Goal: Task Accomplishment & Management: Use online tool/utility

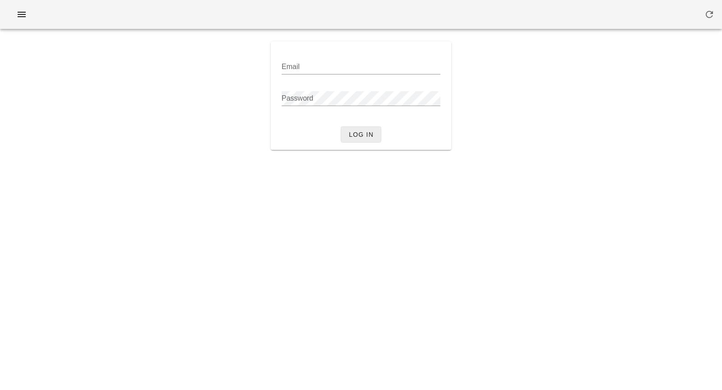
type input "[PERSON_NAME][EMAIL_ADDRESS][DOMAIN_NAME]"
click at [351, 138] on span "Log in" at bounding box center [360, 134] width 25 height 7
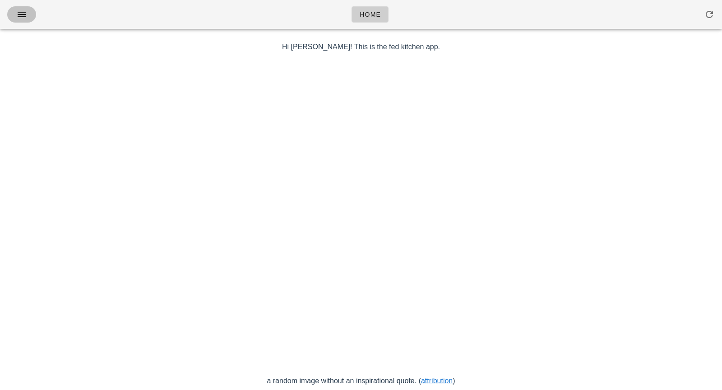
click at [21, 16] on icon "button" at bounding box center [21, 14] width 11 height 11
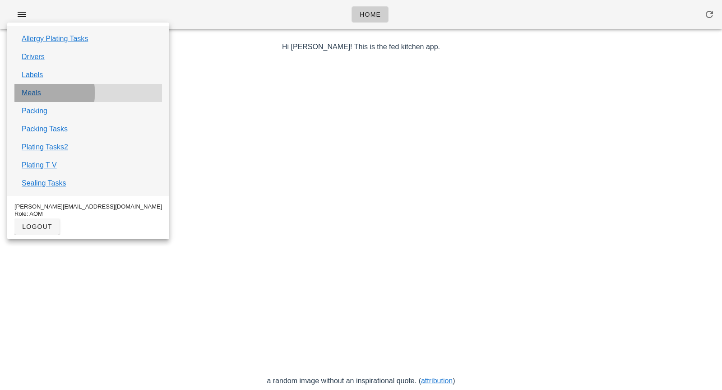
click at [43, 95] on div "Meals" at bounding box center [87, 93] width 147 height 18
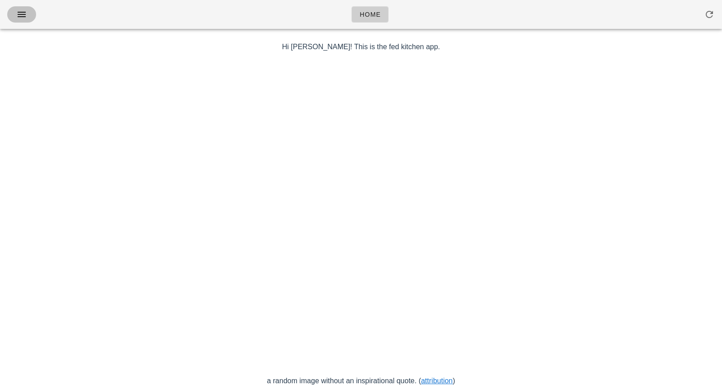
click at [21, 16] on icon "button" at bounding box center [21, 14] width 11 height 11
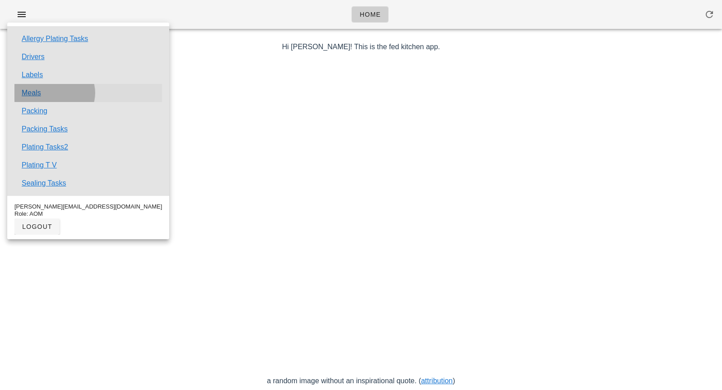
click at [31, 95] on link "Meals" at bounding box center [31, 92] width 19 height 11
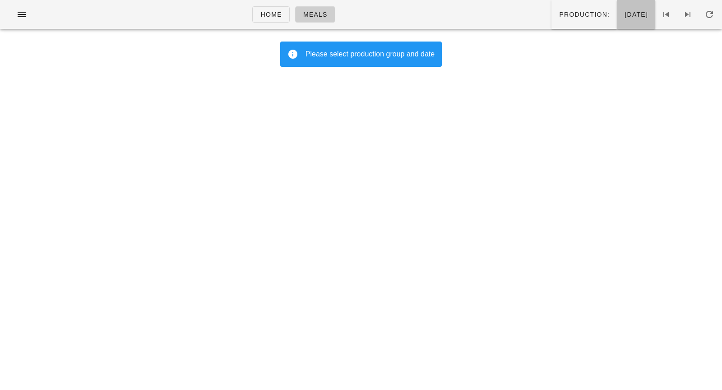
click at [624, 18] on span "[DATE]" at bounding box center [636, 14] width 24 height 7
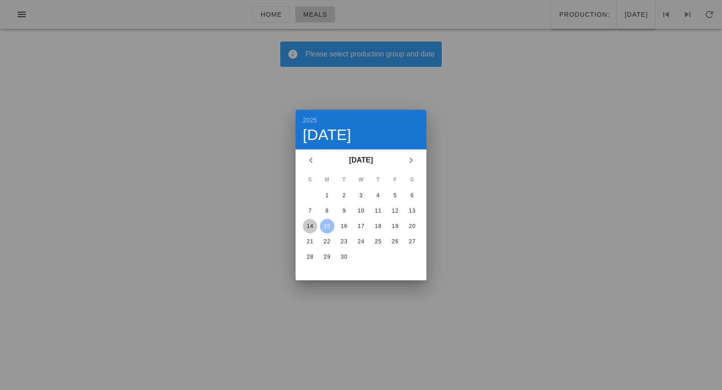
click at [313, 224] on div "14" at bounding box center [310, 226] width 14 height 6
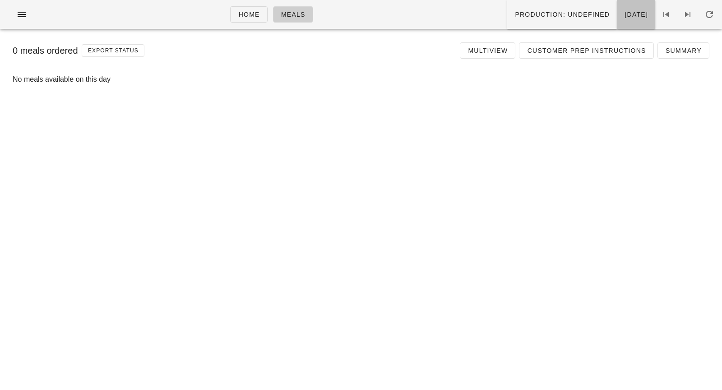
click at [624, 14] on span "[DATE]" at bounding box center [636, 14] width 24 height 7
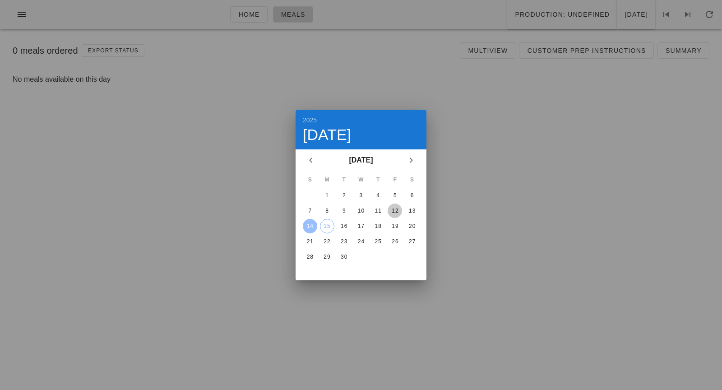
click at [395, 209] on div "12" at bounding box center [394, 210] width 14 height 6
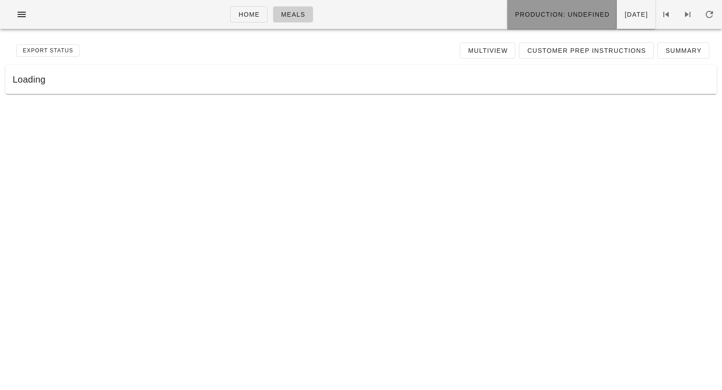
click at [545, 14] on span "Production: undefined" at bounding box center [561, 14] width 95 height 7
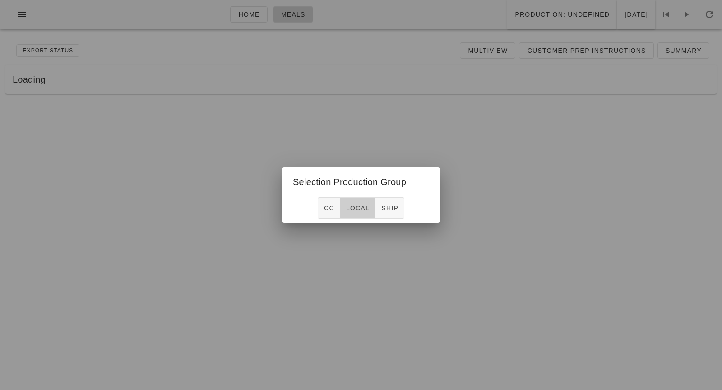
click at [355, 212] on span "local" at bounding box center [357, 207] width 24 height 7
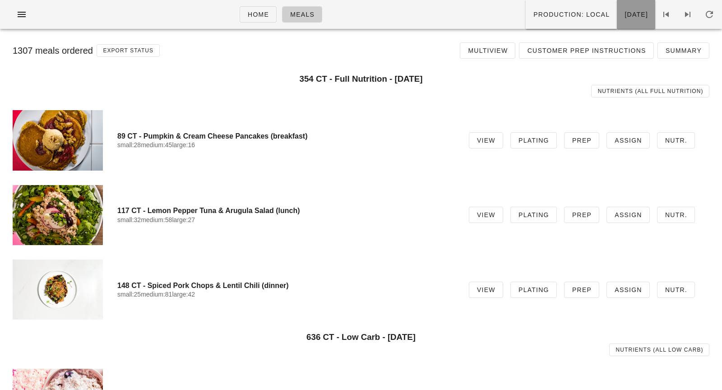
click at [624, 12] on span "[DATE]" at bounding box center [636, 14] width 24 height 7
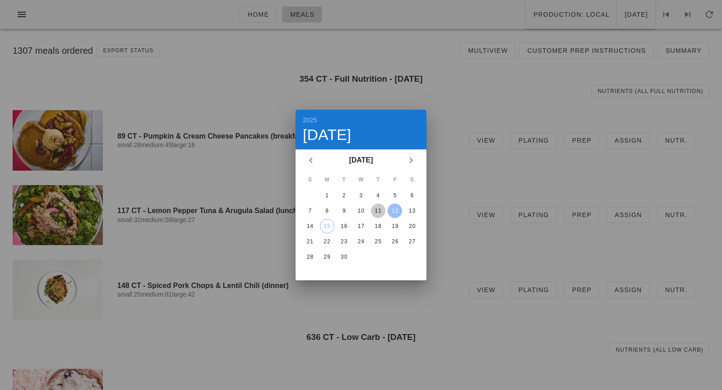
click at [379, 213] on div "11" at bounding box center [378, 210] width 14 height 6
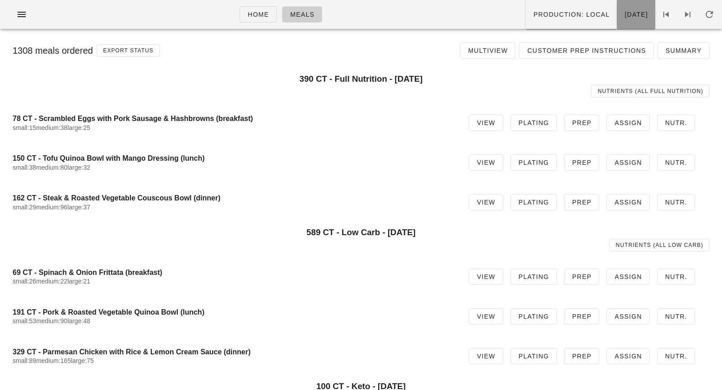
click at [616, 23] on button "[DATE]" at bounding box center [635, 14] width 38 height 29
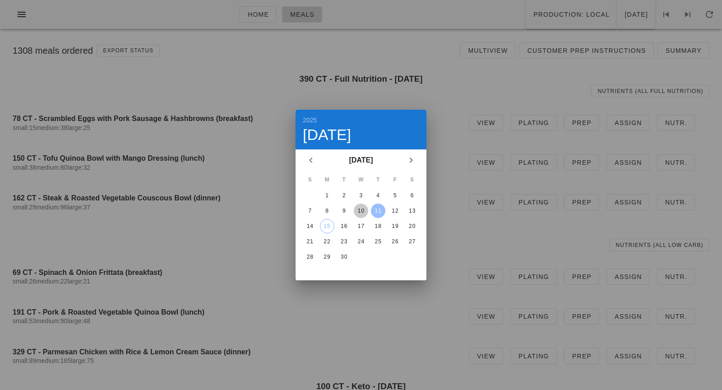
click at [359, 212] on div "10" at bounding box center [361, 210] width 14 height 6
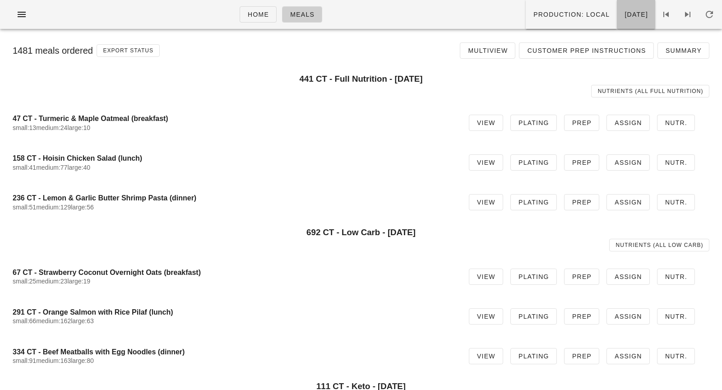
click at [624, 12] on span "[DATE]" at bounding box center [636, 14] width 24 height 7
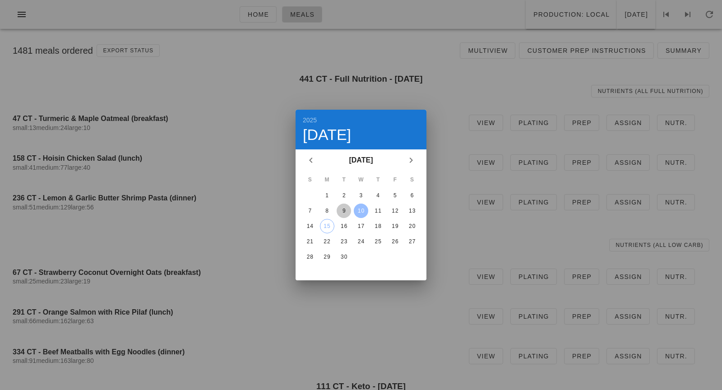
click at [344, 214] on button "9" at bounding box center [343, 210] width 14 height 14
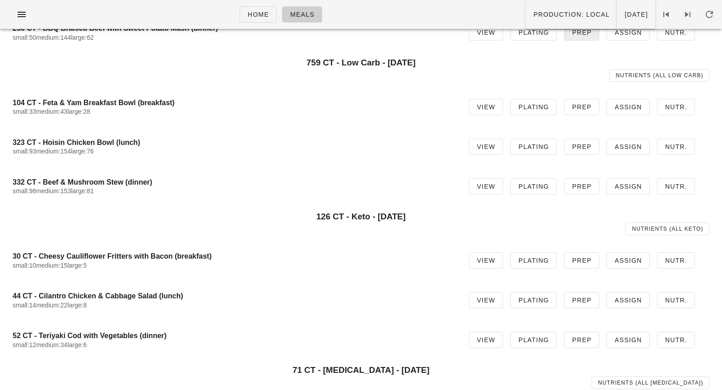
scroll to position [165, 0]
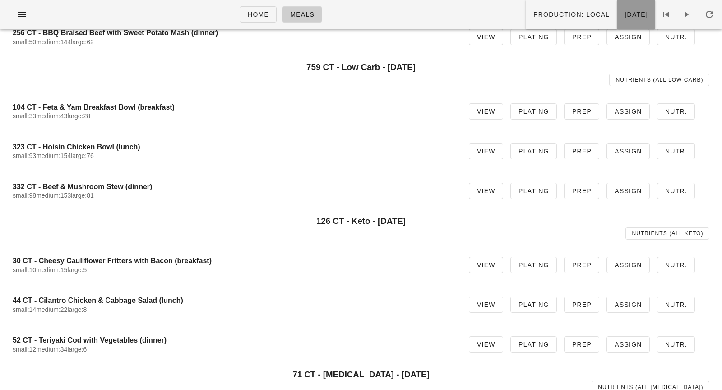
click at [634, 20] on button "[DATE]" at bounding box center [635, 14] width 38 height 29
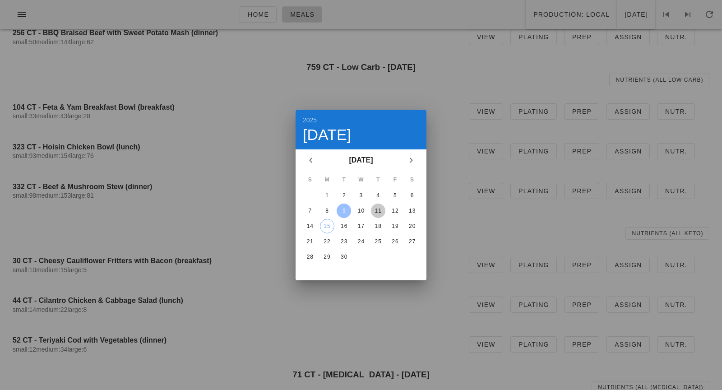
click at [377, 210] on div "11" at bounding box center [378, 210] width 14 height 6
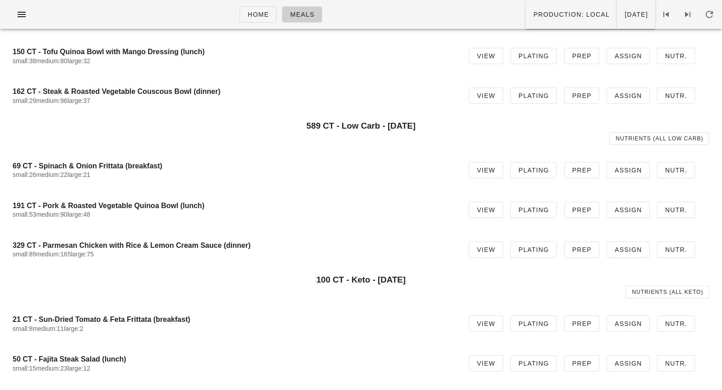
scroll to position [77, 0]
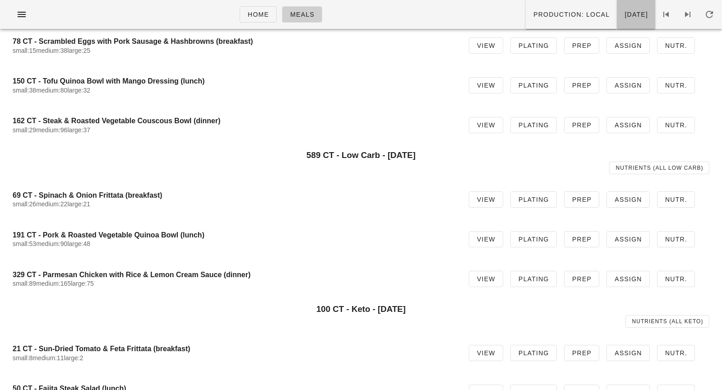
click at [616, 21] on button "[DATE]" at bounding box center [635, 14] width 38 height 29
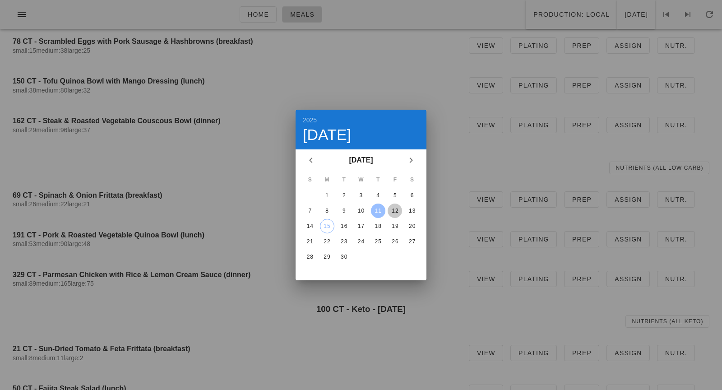
click at [393, 210] on div "12" at bounding box center [394, 210] width 14 height 6
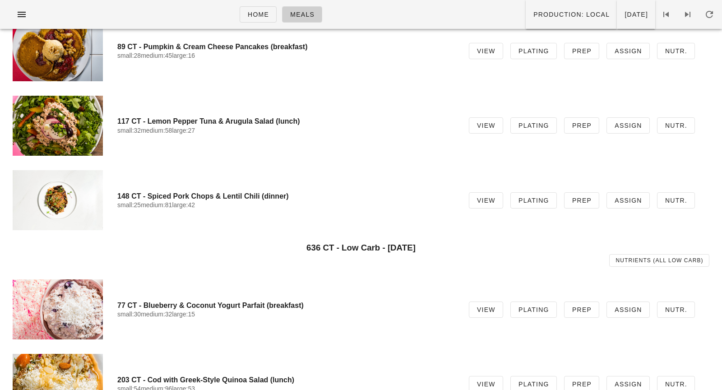
scroll to position [85, 0]
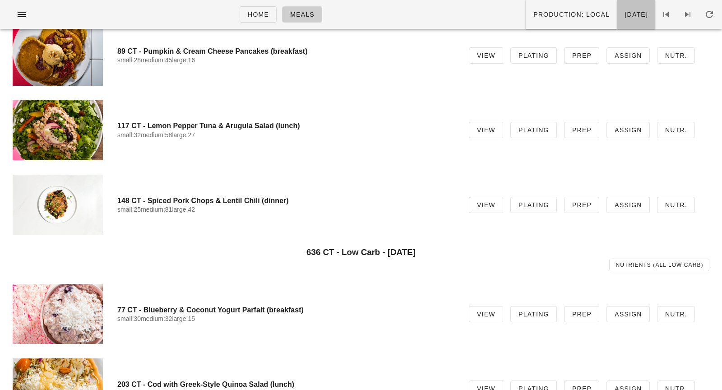
click at [627, 25] on button "[DATE]" at bounding box center [635, 14] width 38 height 29
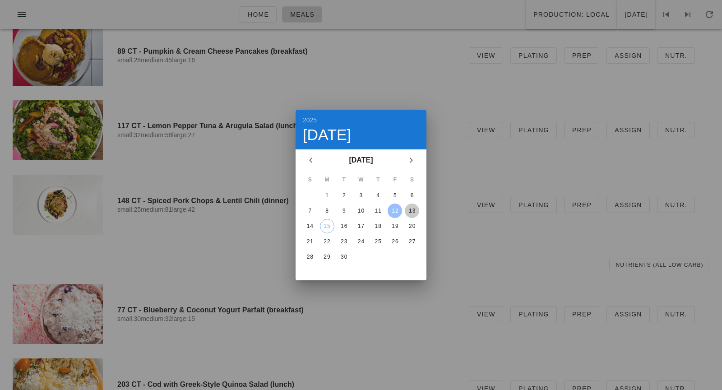
click at [411, 210] on div "13" at bounding box center [412, 210] width 14 height 6
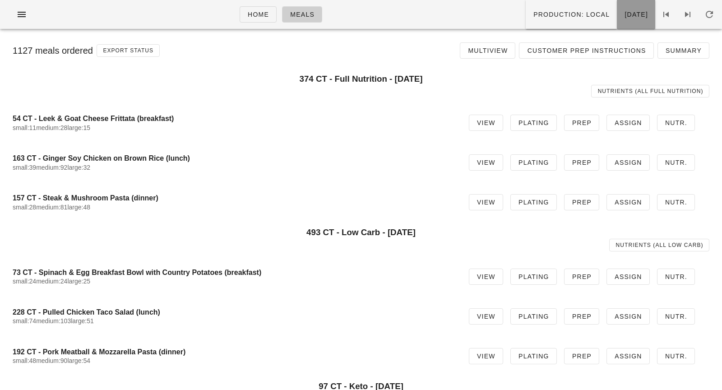
click at [624, 18] on span "[DATE]" at bounding box center [636, 14] width 24 height 7
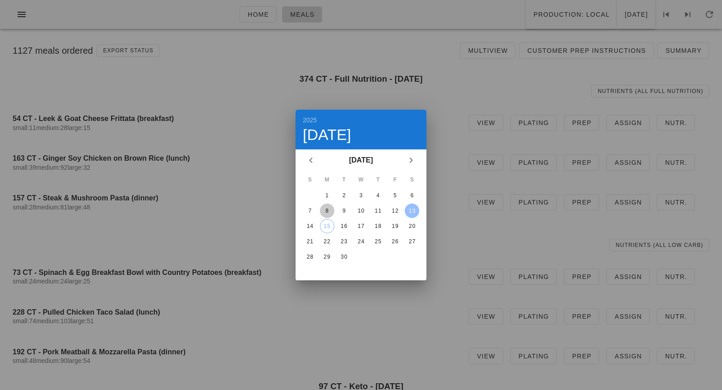
click at [323, 211] on div "8" at bounding box center [327, 210] width 14 height 6
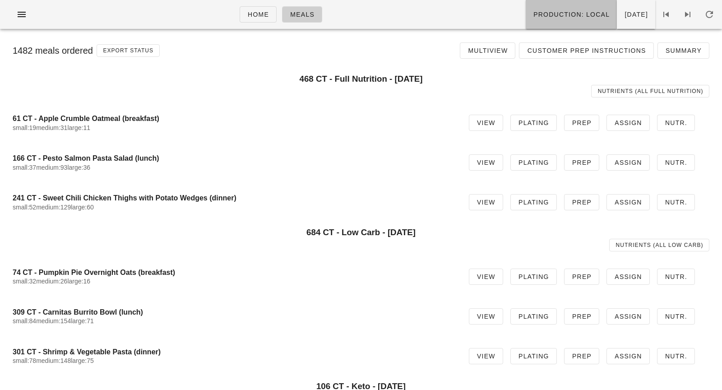
click at [525, 22] on button "Production: local" at bounding box center [570, 14] width 91 height 29
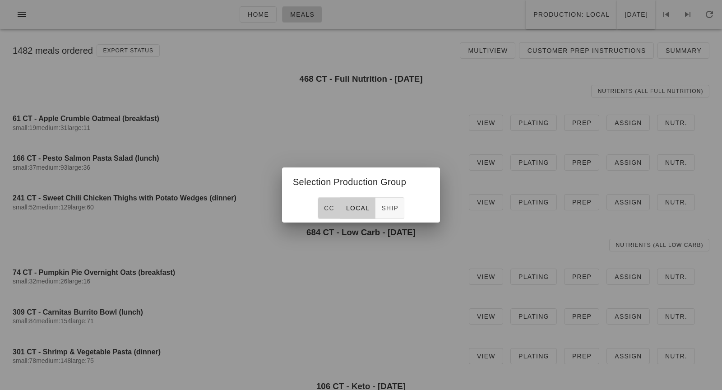
click at [331, 212] on button "CC" at bounding box center [328, 208] width 23 height 22
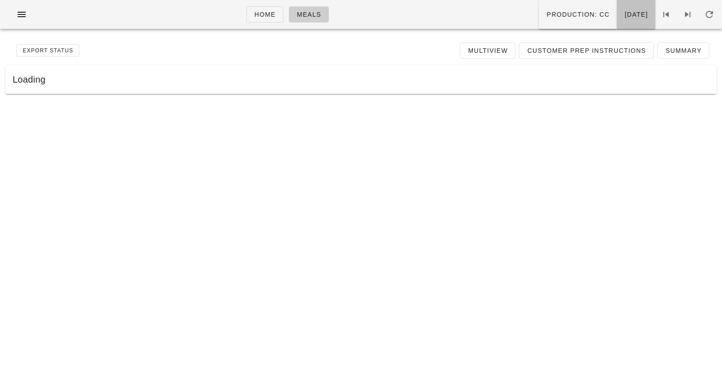
click at [616, 23] on button "[DATE]" at bounding box center [635, 14] width 38 height 29
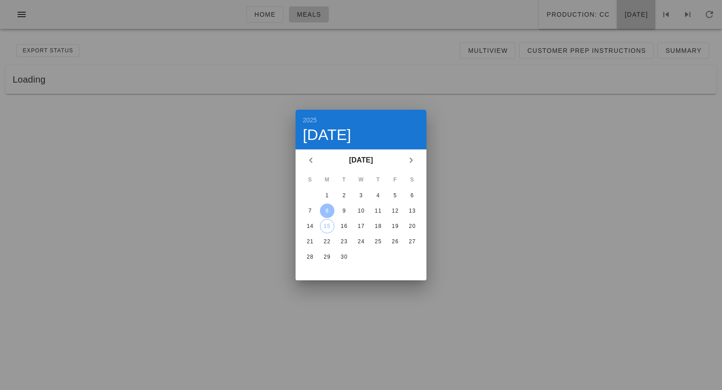
click at [377, 206] on div at bounding box center [361, 195] width 722 height 390
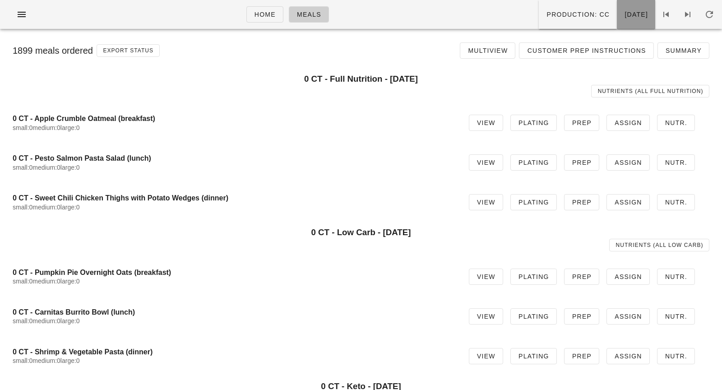
click at [633, 20] on button "[DATE]" at bounding box center [635, 14] width 38 height 29
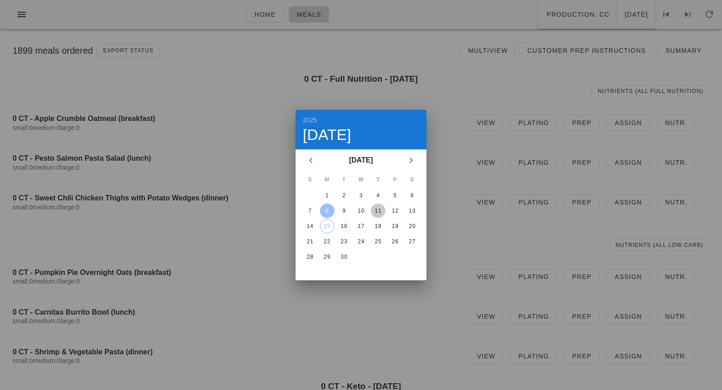
click at [382, 214] on button "11" at bounding box center [378, 210] width 14 height 14
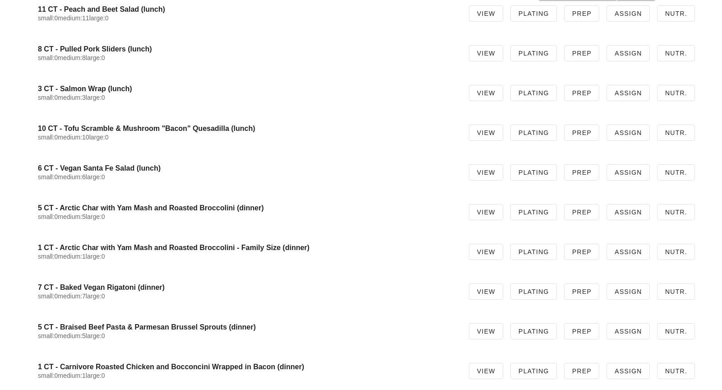
scroll to position [1467, 0]
click at [160, 177] on div "small:0 medium:6 large:0" at bounding box center [246, 178] width 416 height 8
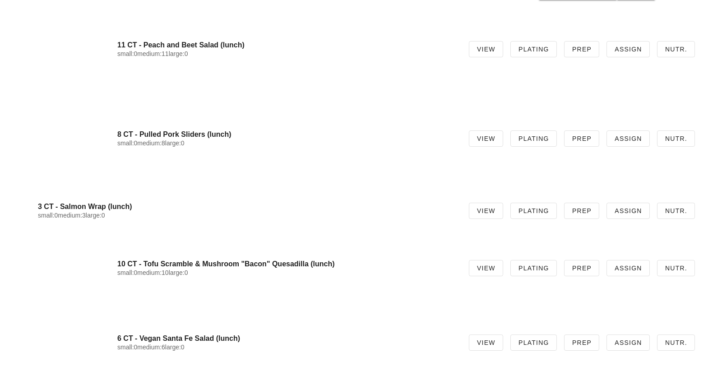
scroll to position [2048, 0]
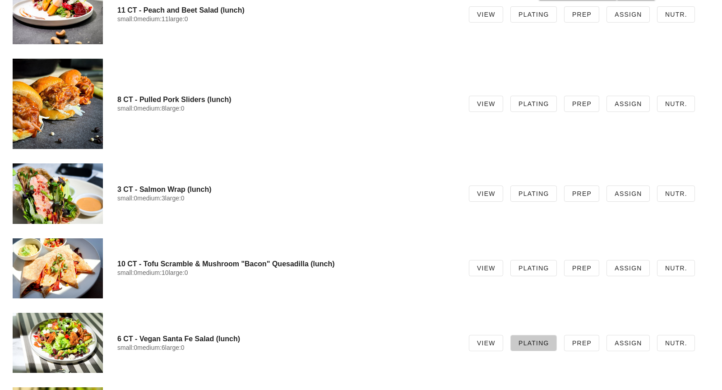
click at [534, 344] on span "Plating" at bounding box center [533, 342] width 31 height 7
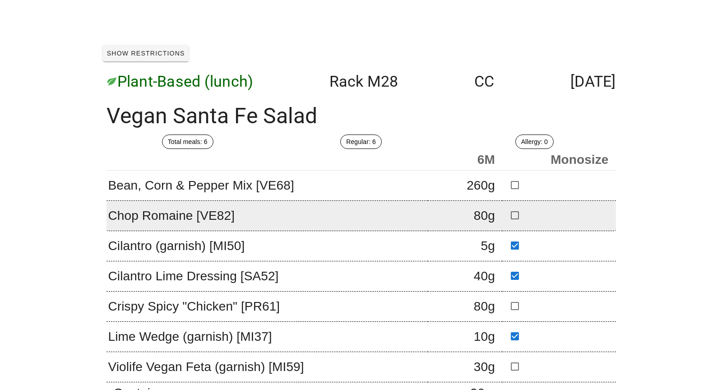
scroll to position [46, 0]
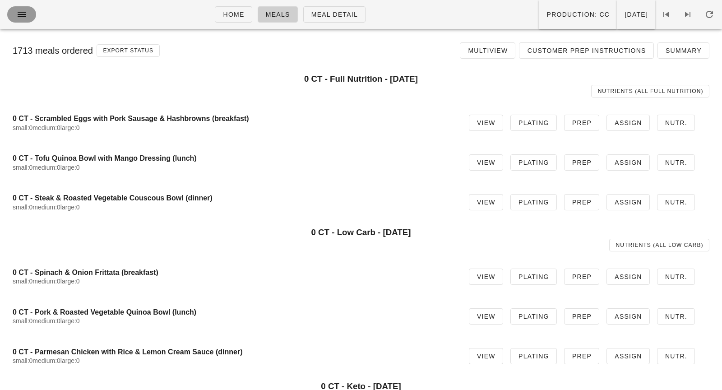
click at [21, 14] on icon "button" at bounding box center [21, 14] width 11 height 11
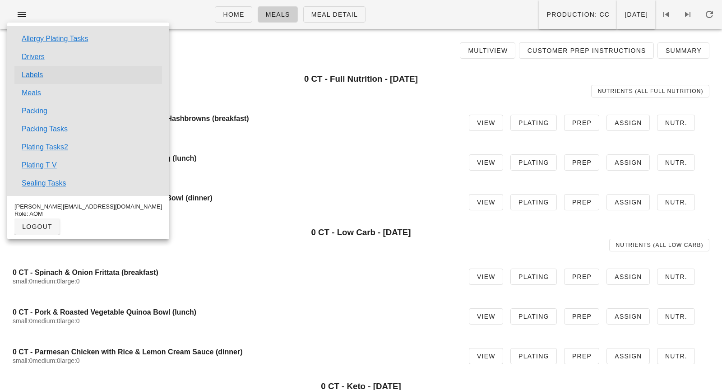
click at [39, 75] on link "Labels" at bounding box center [32, 74] width 21 height 11
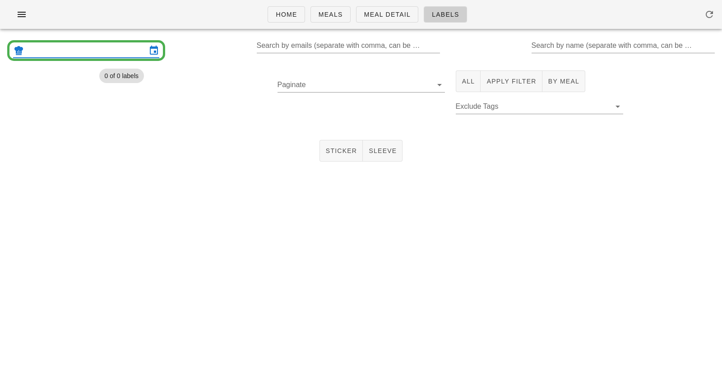
click at [81, 54] on input "text" at bounding box center [86, 50] width 121 height 14
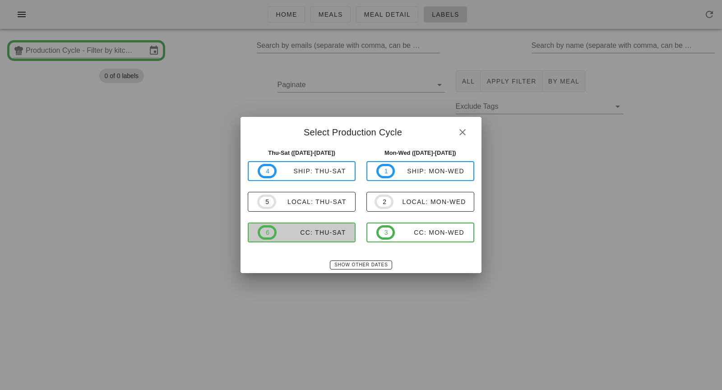
click at [282, 229] on div "CC: Thu-Sat" at bounding box center [310, 232] width 69 height 7
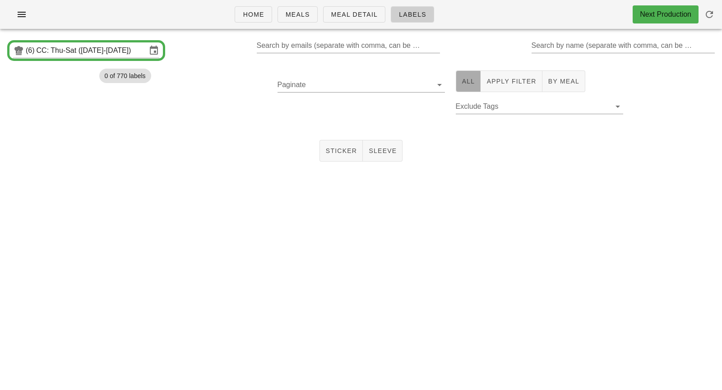
click at [469, 83] on span "All" at bounding box center [468, 81] width 14 height 7
click at [346, 152] on span "Sticker" at bounding box center [341, 150] width 32 height 7
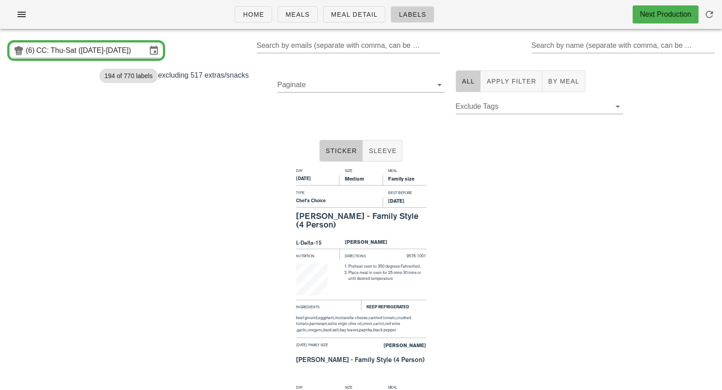
scroll to position [1757, 0]
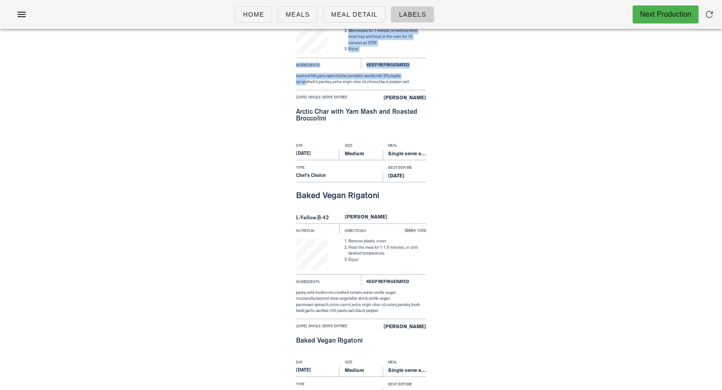
drag, startPoint x: 720, startPoint y: 22, endPoint x: 717, endPoint y: 78, distance: 55.6
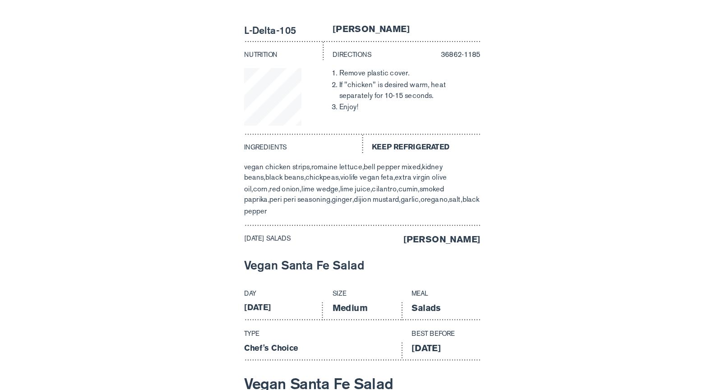
scroll to position [39972, 0]
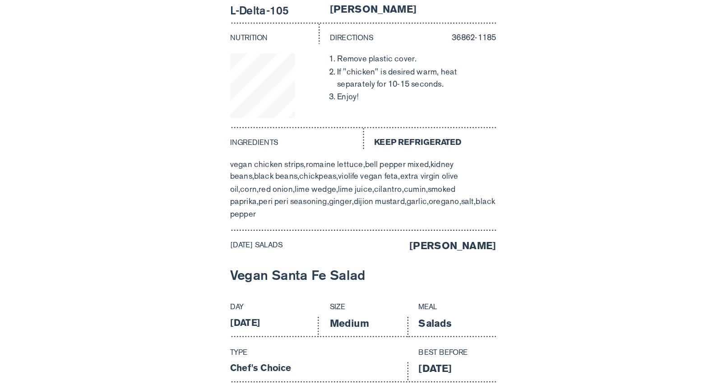
click at [488, 150] on div "Day Size Meal [DATE] Medium Salads Type Best Before Chef's Choice [DATE] Vegan …" at bounding box center [361, 130] width 722 height 216
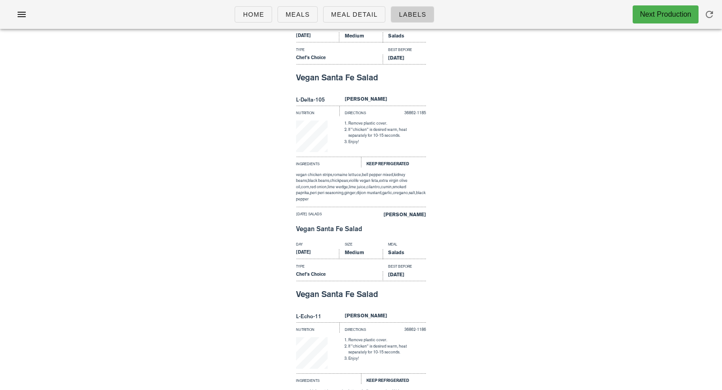
click at [336, 179] on span "chickpeas," at bounding box center [339, 180] width 19 height 5
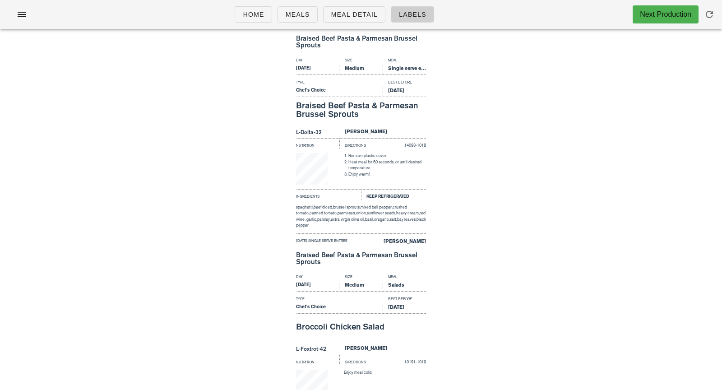
scroll to position [0, 0]
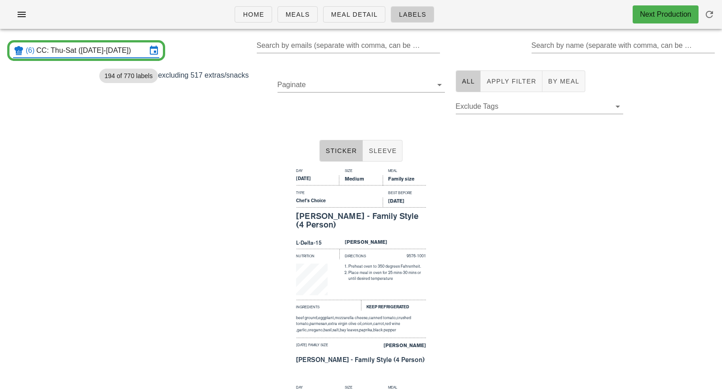
click at [106, 56] on input "CC: Thu-Sat ([DATE]-[DATE])" at bounding box center [92, 50] width 110 height 14
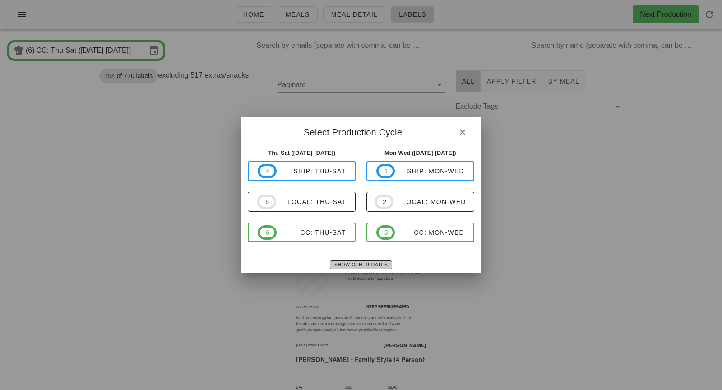
click at [353, 267] on span "Show Other Dates" at bounding box center [361, 264] width 54 height 5
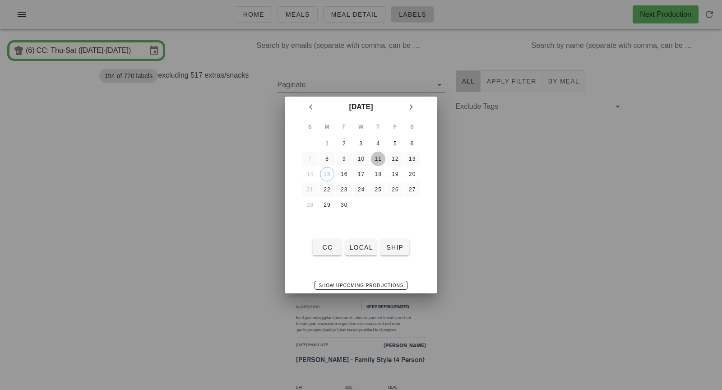
click at [377, 158] on div "11" at bounding box center [378, 159] width 14 height 6
click at [409, 158] on div "13" at bounding box center [412, 159] width 14 height 6
click at [395, 159] on div "12" at bounding box center [394, 159] width 14 height 6
click at [377, 159] on div "11" at bounding box center [378, 159] width 14 height 6
click at [332, 248] on span "CC" at bounding box center [327, 247] width 22 height 7
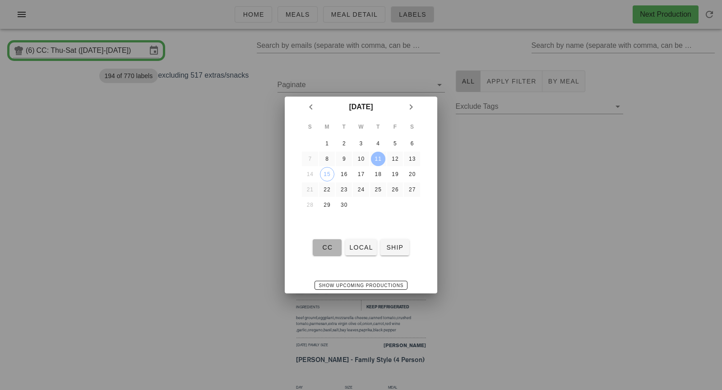
type input "CC: Thu-Sat ([DATE]-[DATE])"
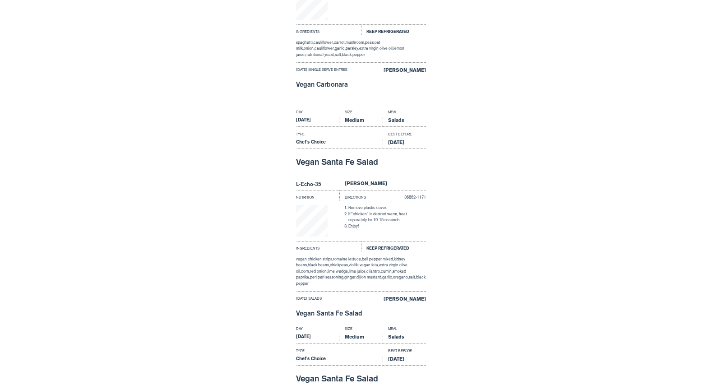
scroll to position [36881, 0]
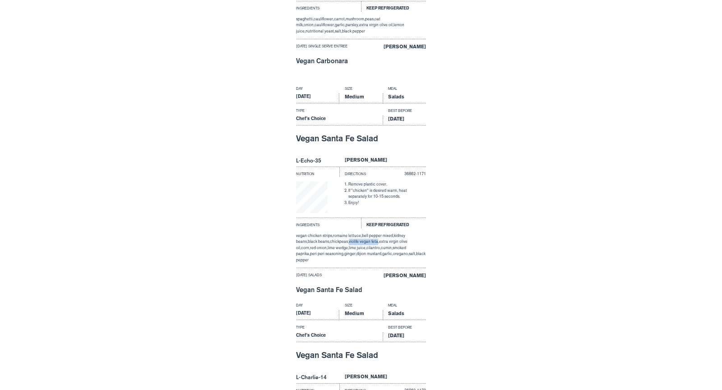
drag, startPoint x: 338, startPoint y: 242, endPoint x: 365, endPoint y: 240, distance: 27.2
click at [366, 240] on span "violife vegan feta," at bounding box center [364, 241] width 30 height 5
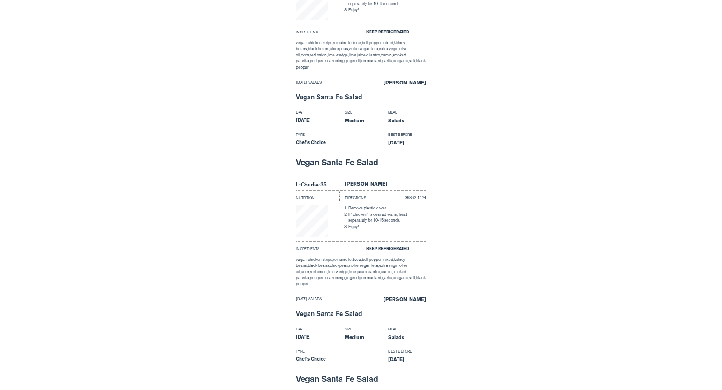
scroll to position [37508, 0]
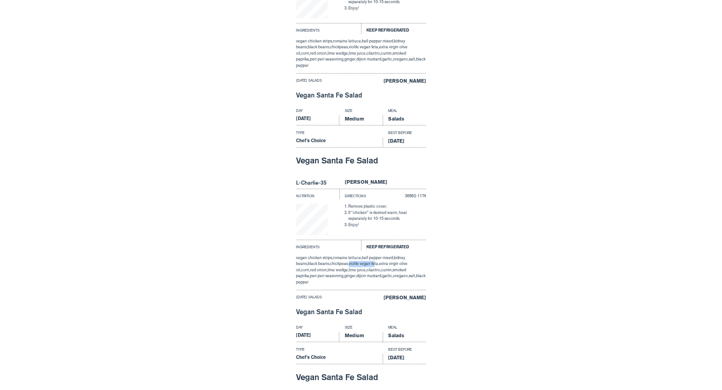
click at [337, 264] on div "vegan chicken strips, romaine lettuce, bell pepper mixed, kidney beans, black b…" at bounding box center [361, 270] width 130 height 31
click at [427, 245] on div "Day Size Meal [DATE] Medium Salads Type Best Before Chef's Choice [DATE] Vegan …" at bounding box center [361, 213] width 722 height 216
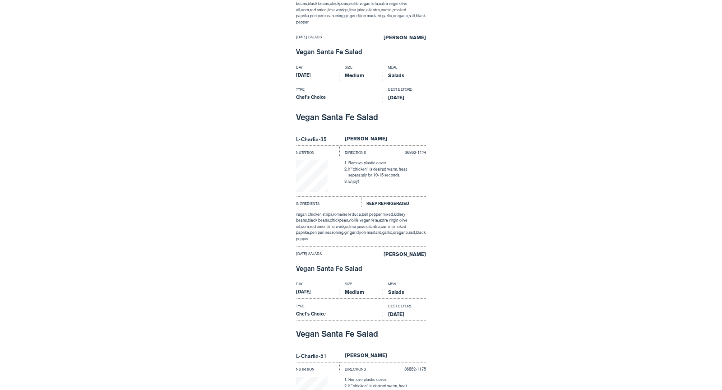
scroll to position [37561, 0]
